Goal: Check status

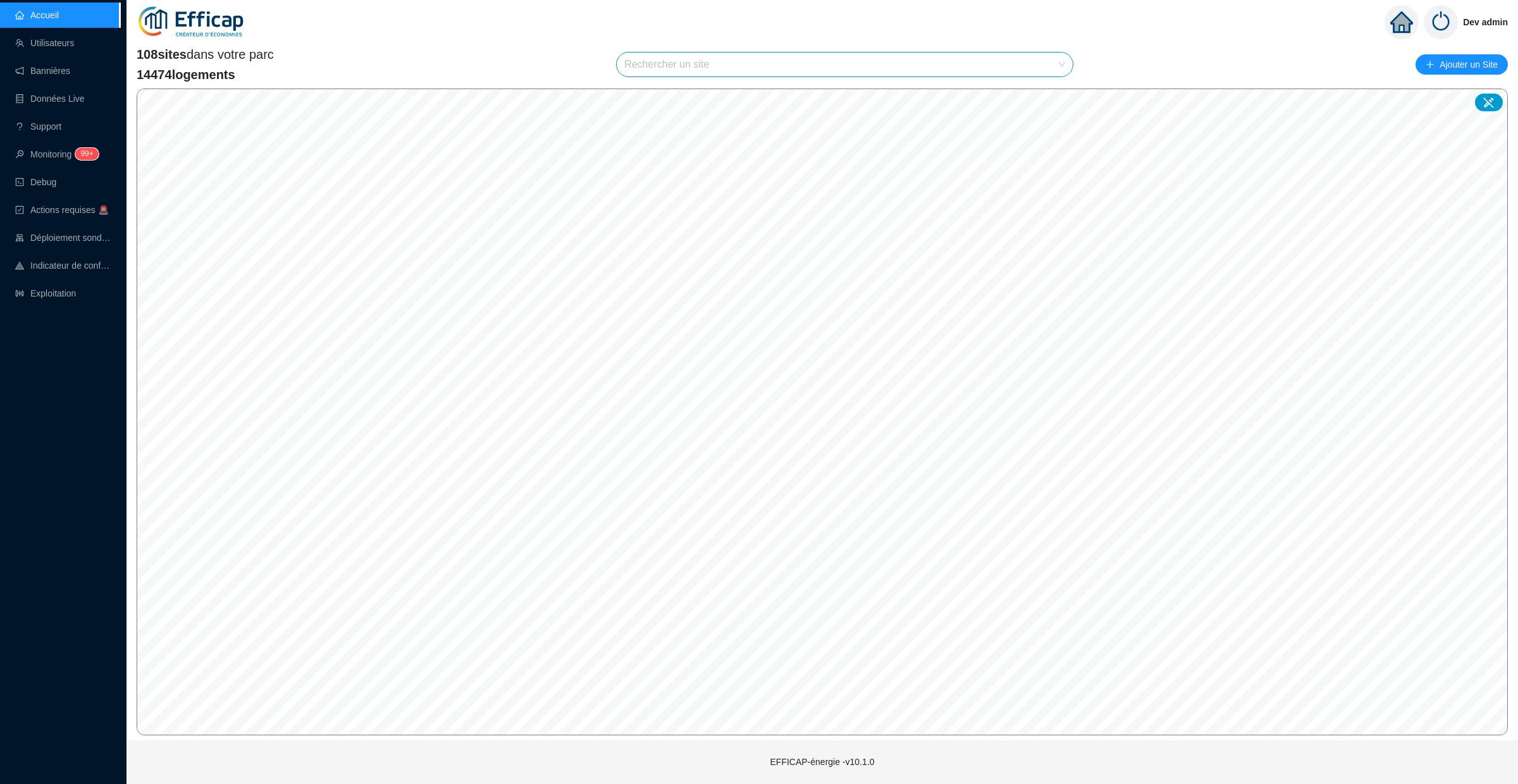
click at [1038, 69] on input "search" at bounding box center [839, 65] width 430 height 24
type input "nation"
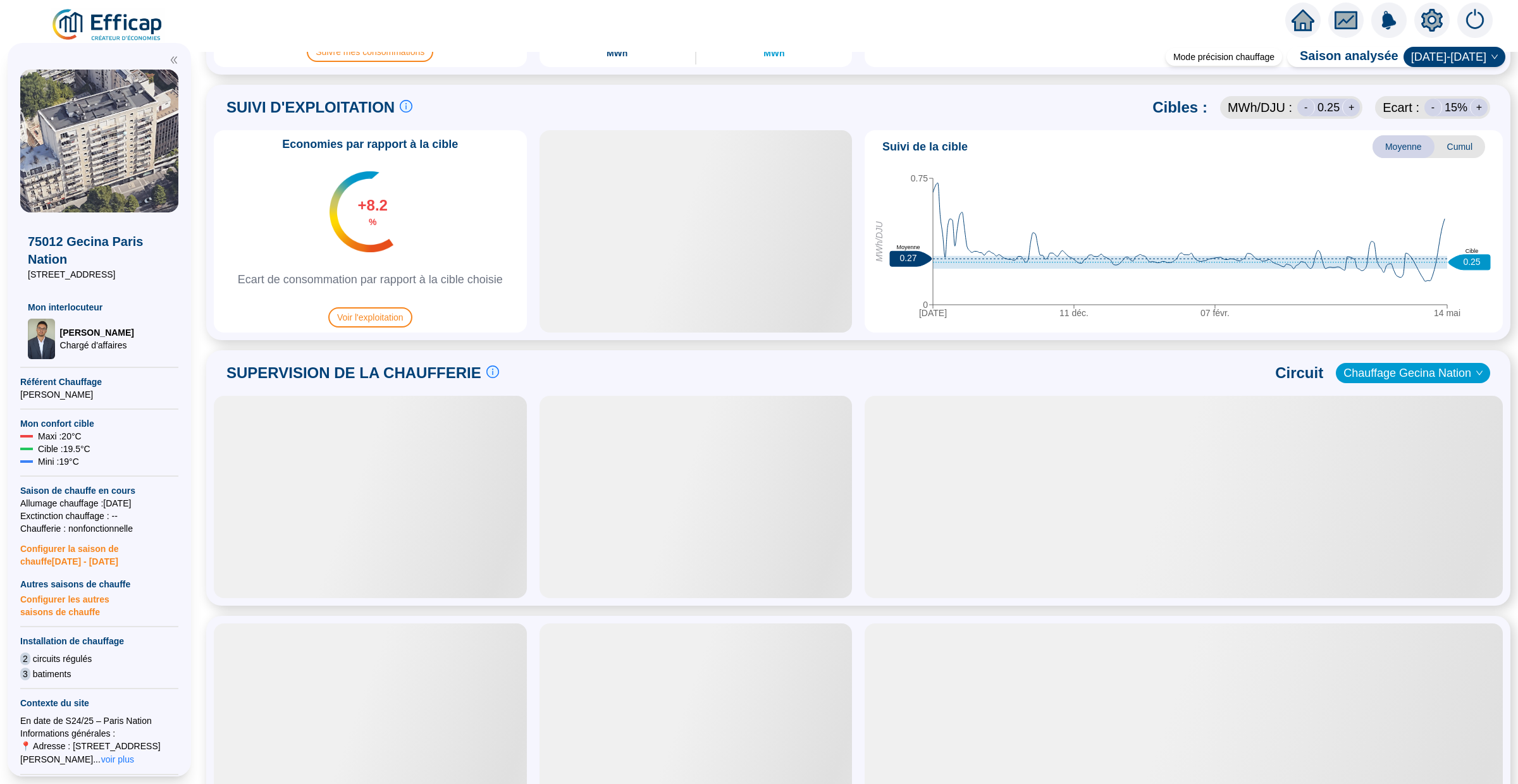
scroll to position [614, 0]
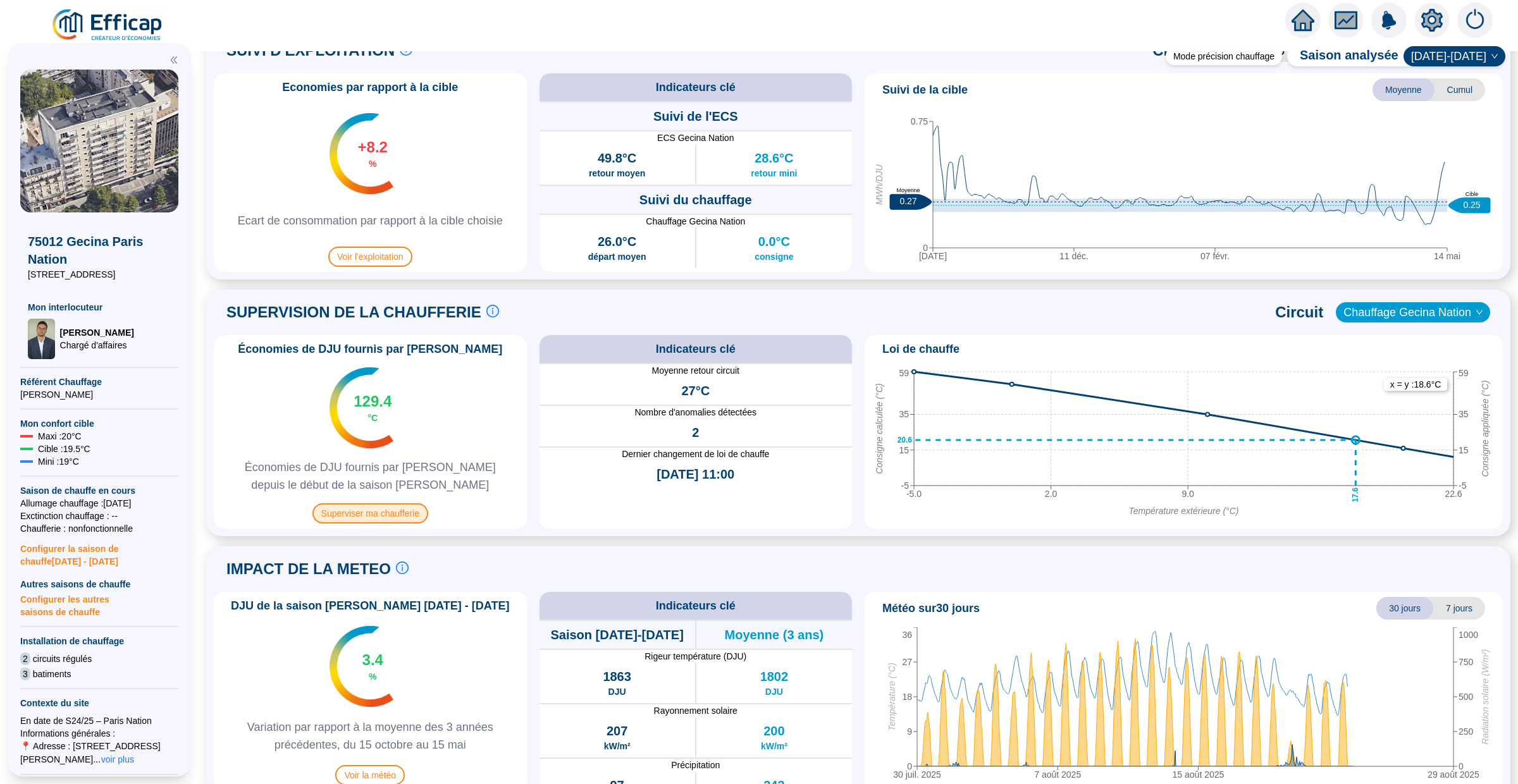
click at [377, 510] on span "Superviser ma chaufferie" at bounding box center [370, 513] width 116 height 21
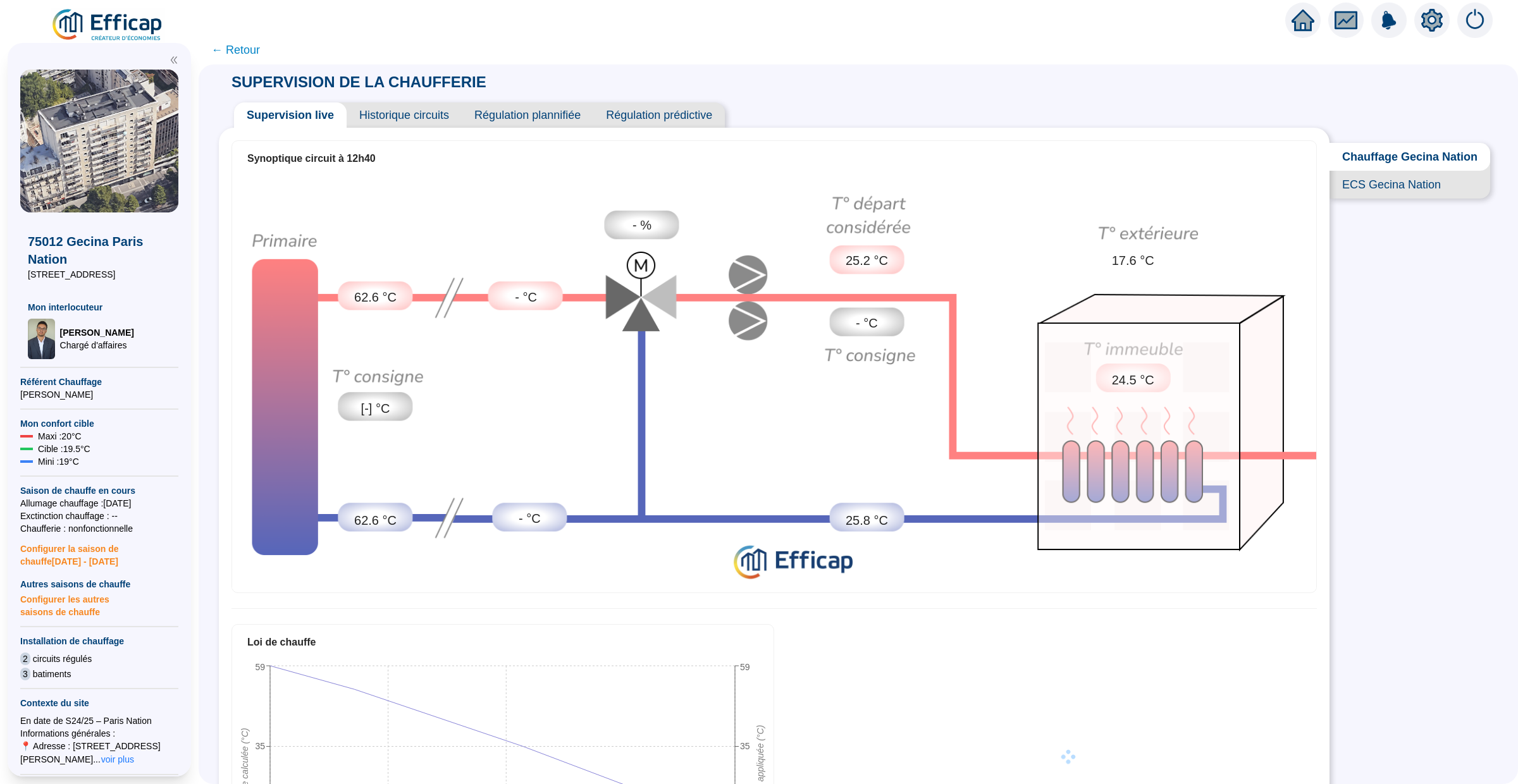
click at [1382, 189] on span "ECS Gecina Nation" at bounding box center [1410, 184] width 161 height 27
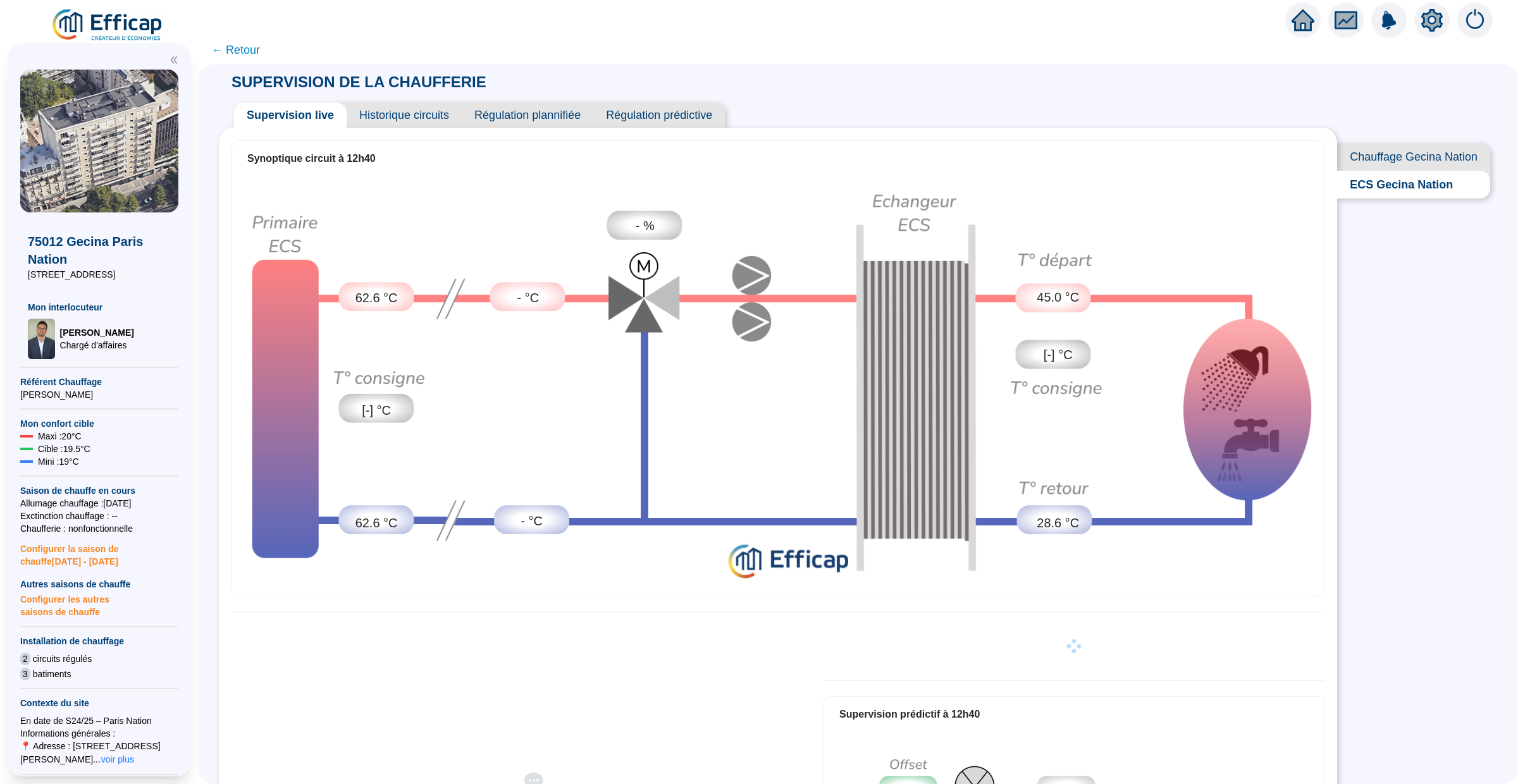
click at [417, 115] on span "Historique circuits" at bounding box center [403, 115] width 115 height 26
